Goal: Transaction & Acquisition: Purchase product/service

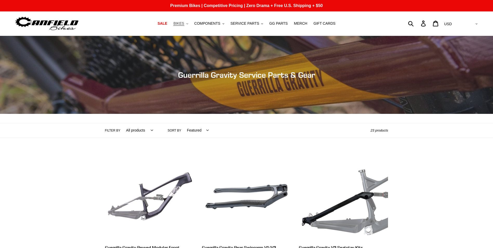
click at [182, 22] on span "BIKES" at bounding box center [179, 23] width 11 height 4
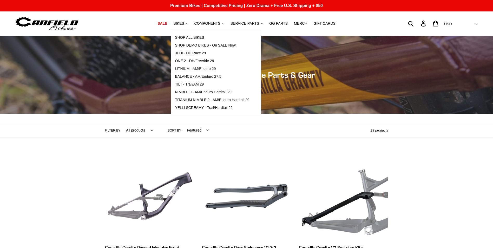
click at [201, 70] on span "LITHIUM - AM/Enduro 29" at bounding box center [195, 69] width 41 height 4
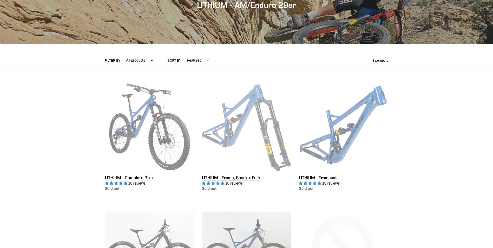
scroll to position [78, 0]
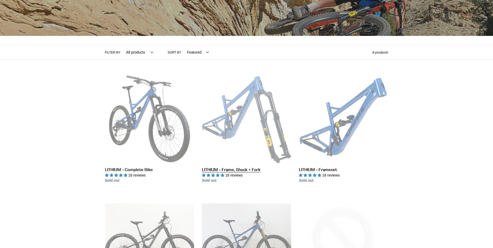
click at [238, 170] on link "LITHIUM - Frame, Shock + Fork" at bounding box center [246, 129] width 89 height 110
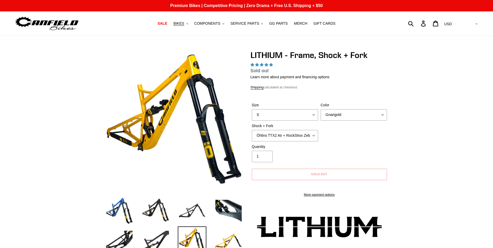
select select "highest-rating"
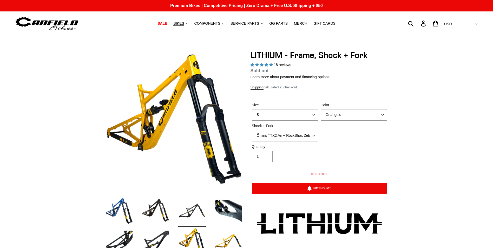
click at [315, 135] on select "Öhlins TTX2 Air + RockShox Zeb Ultimate 170mm Fox FLOAT X2 Factory + Fox 38 FLO…" at bounding box center [285, 135] width 66 height 11
select select "Fox FLOAT X2 Factory + Fox 38 FLOAT Factory 170mm"
click at [252, 130] on select "Öhlins TTX2 Air + RockShox Zeb Ultimate 170mm Fox FLOAT X2 Factory + Fox 38 FLO…" at bounding box center [285, 135] width 66 height 11
click at [312, 114] on select "S M L XL" at bounding box center [285, 114] width 66 height 11
click at [252, 109] on select "S M L XL" at bounding box center [285, 114] width 66 height 11
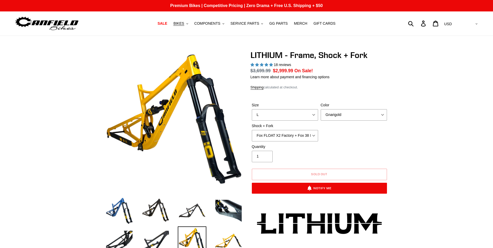
click at [380, 142] on div "Size S M L XL Color Gnarigold Blue Velvet Stealth Black Shock + Fork Öhlins TTX…" at bounding box center [320, 123] width 138 height 42
click at [315, 114] on select "S M L XL" at bounding box center [285, 114] width 66 height 11
click at [252, 109] on select "S M L XL" at bounding box center [285, 114] width 66 height 11
click at [312, 115] on select "S M L XL" at bounding box center [285, 114] width 66 height 11
select select "M"
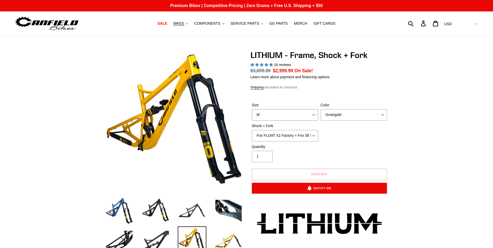
click at [252, 109] on select "S M L XL" at bounding box center [285, 114] width 66 height 11
